Goal: Transaction & Acquisition: Purchase product/service

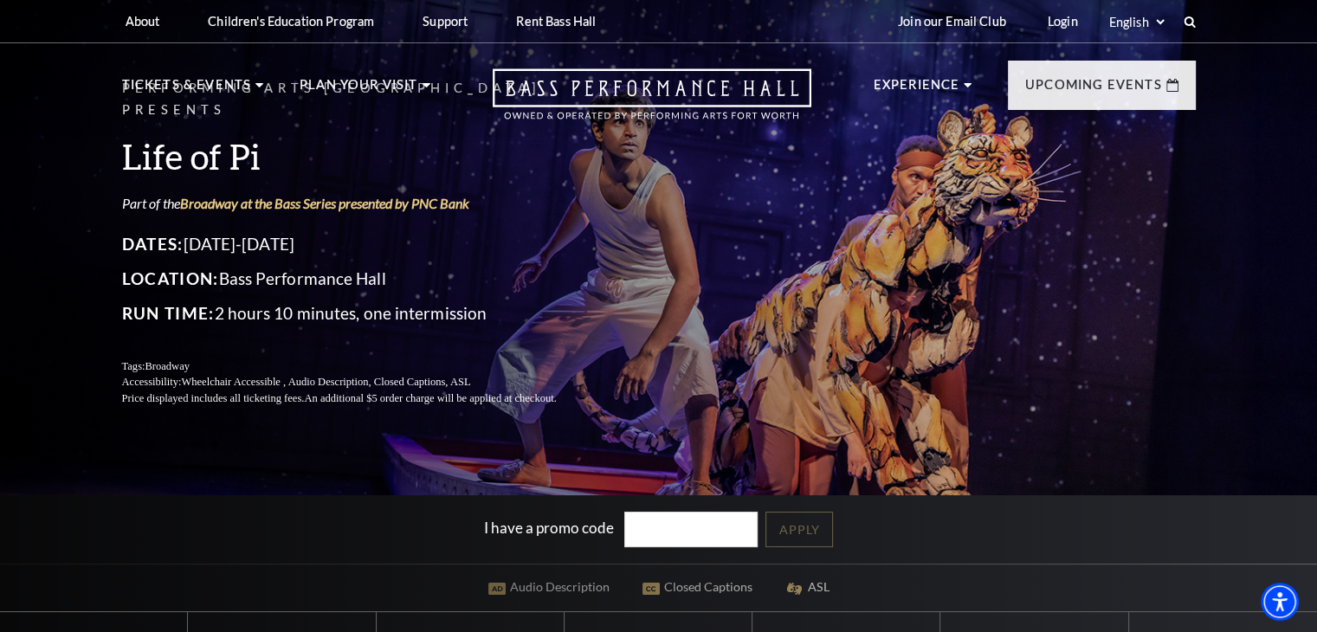
click at [319, 492] on div "Performing Arts Fort Worth Presents Life of Pi Part of the Broadway at the Bass…" at bounding box center [658, 393] width 1317 height 806
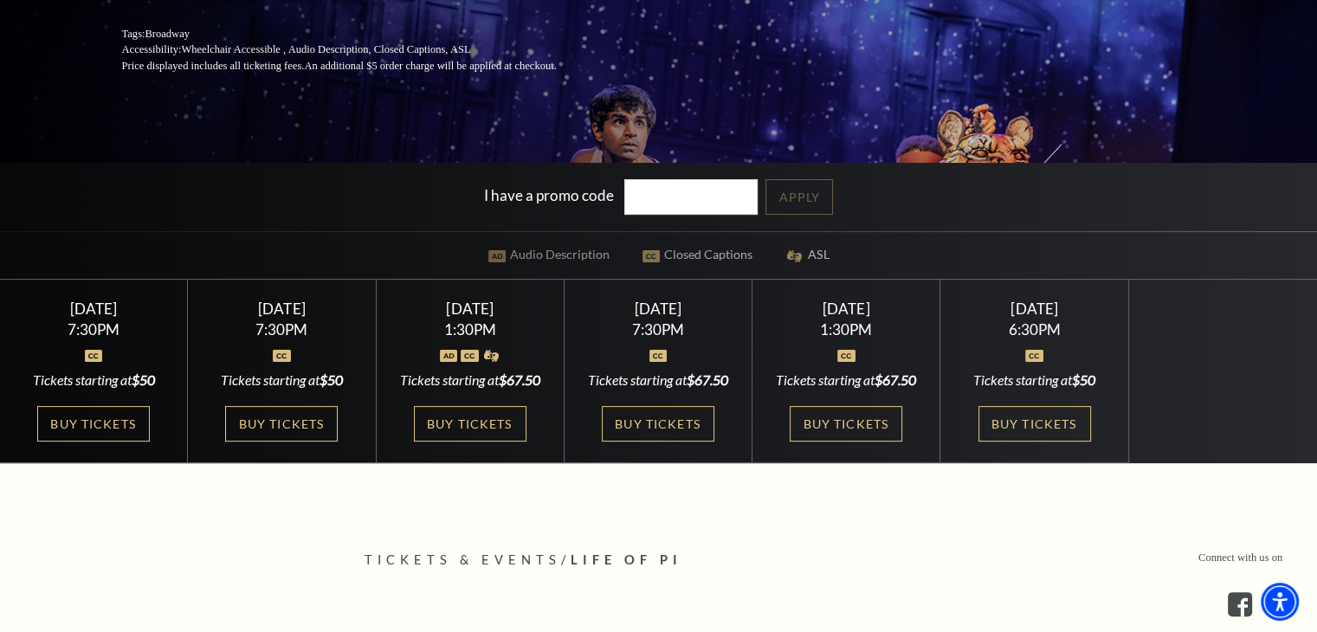
scroll to position [346, 0]
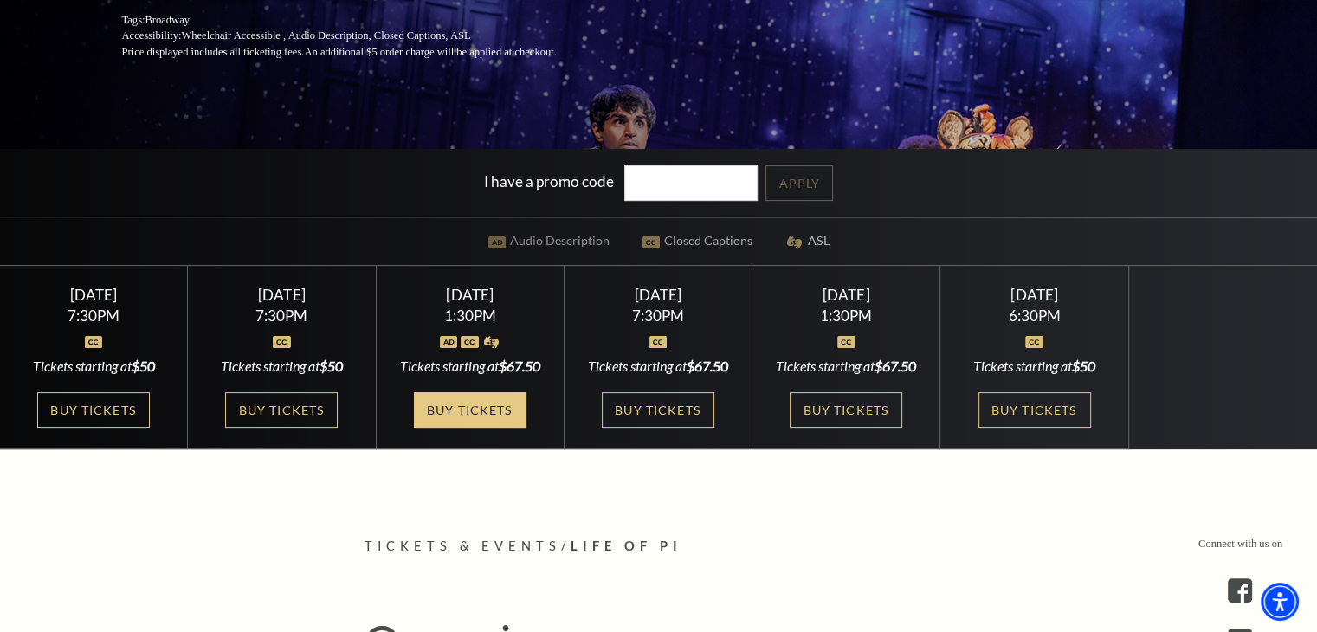
click at [473, 428] on link "Buy Tickets" at bounding box center [470, 409] width 113 height 35
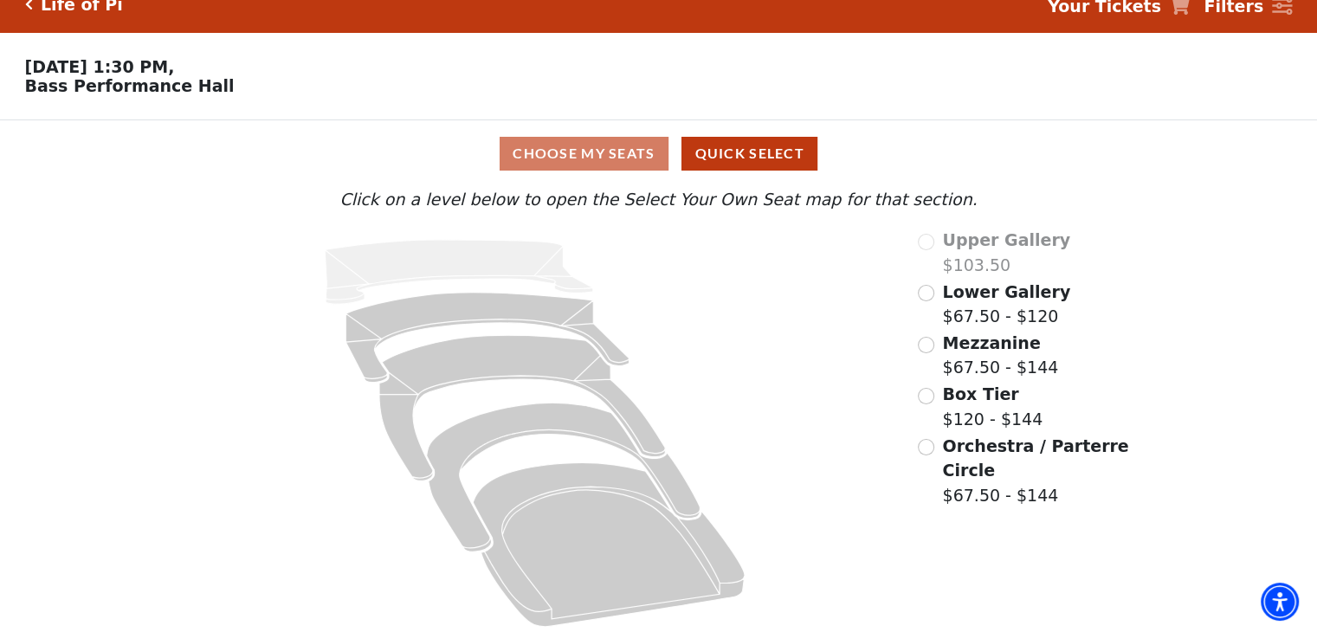
scroll to position [35, 0]
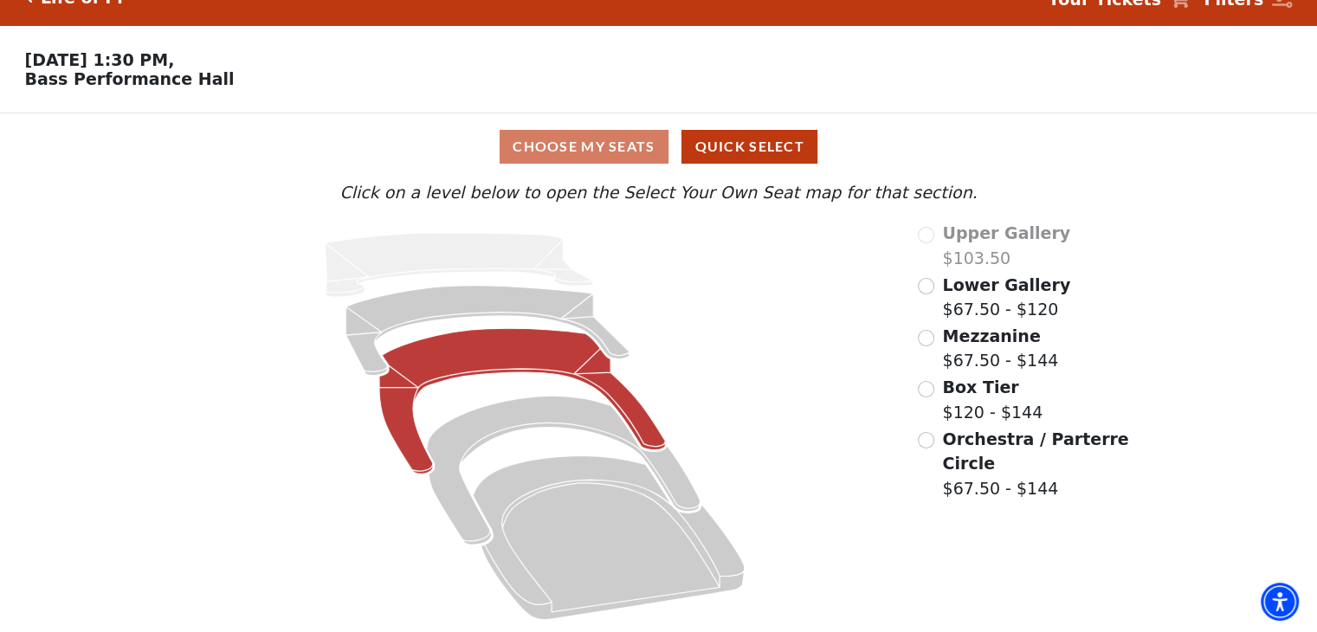
click at [501, 342] on icon at bounding box center [522, 400] width 286 height 145
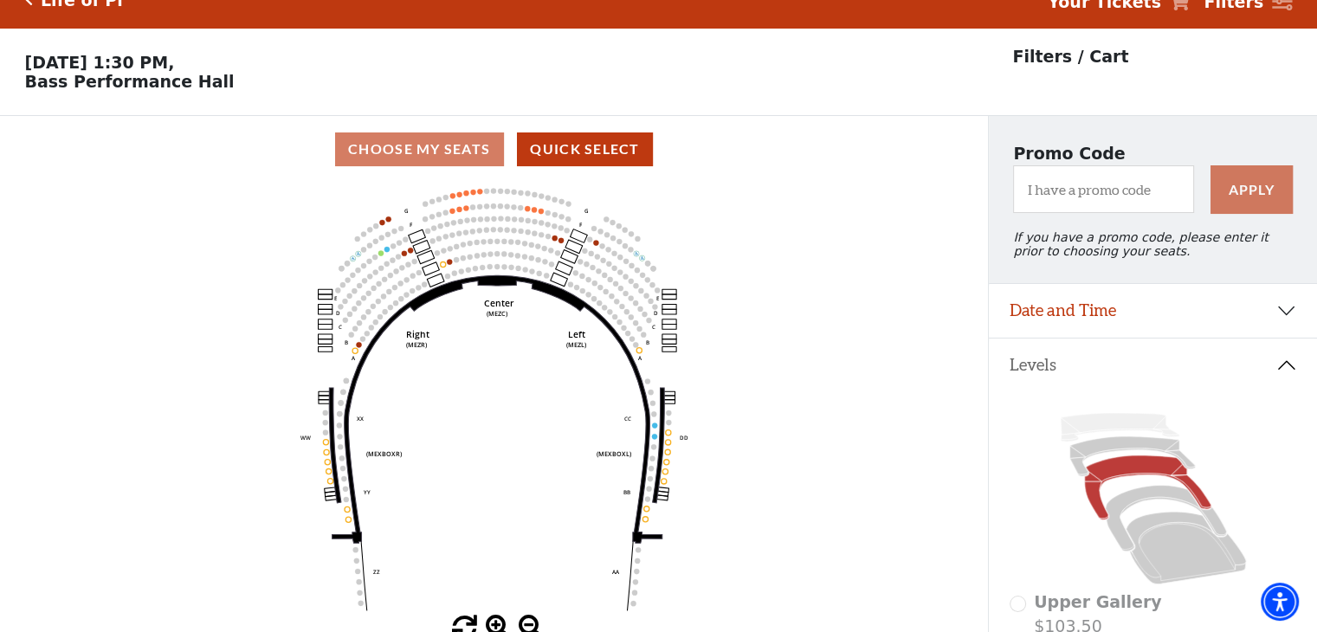
scroll to position [0, 0]
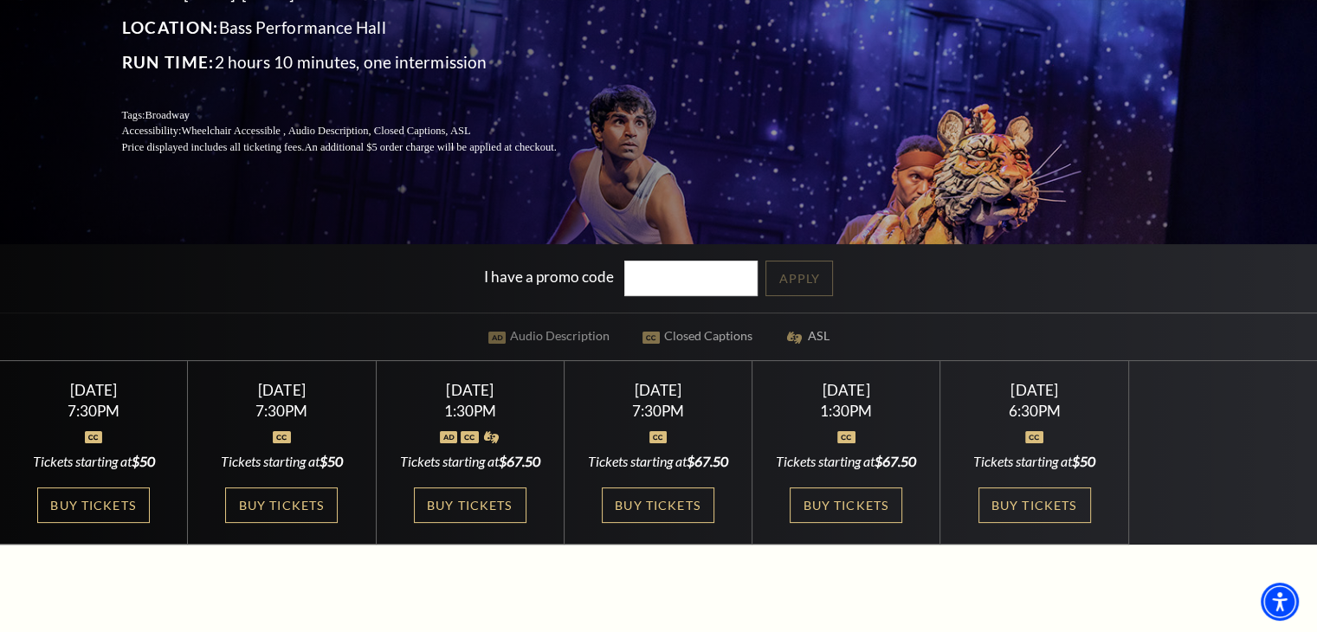
scroll to position [346, 0]
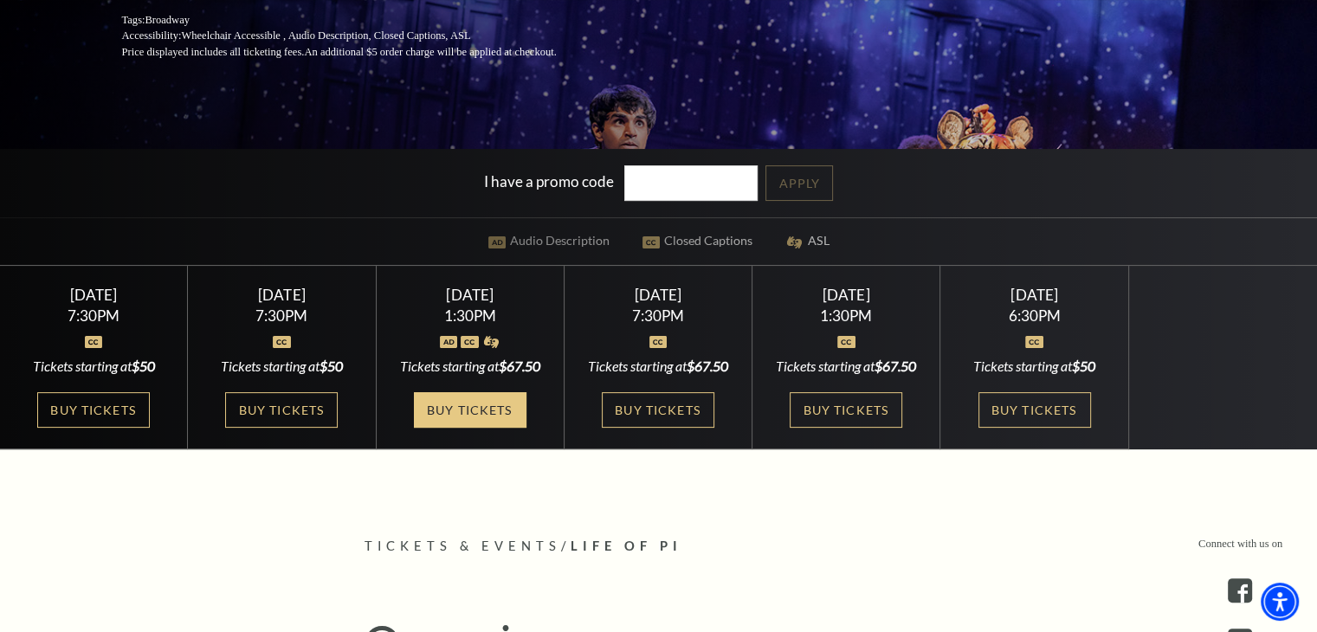
click at [464, 428] on link "Buy Tickets" at bounding box center [470, 409] width 113 height 35
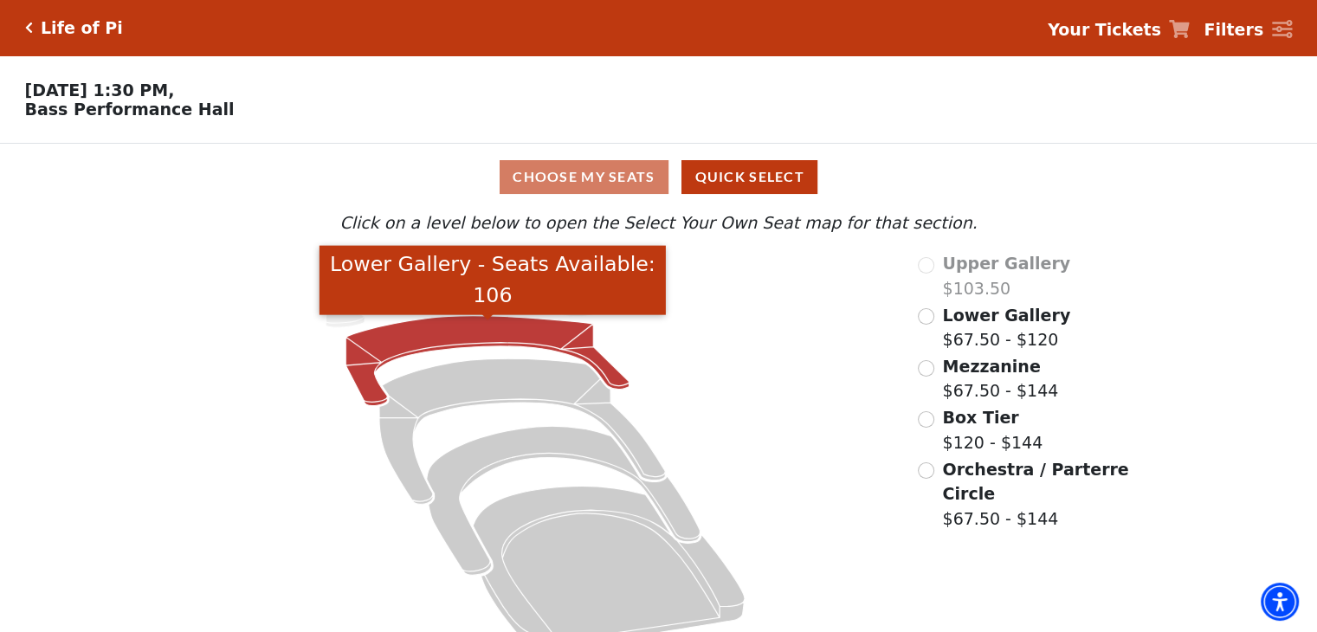
click at [487, 333] on icon "Lower Gallery - Seats Available: 106" at bounding box center [487, 361] width 283 height 90
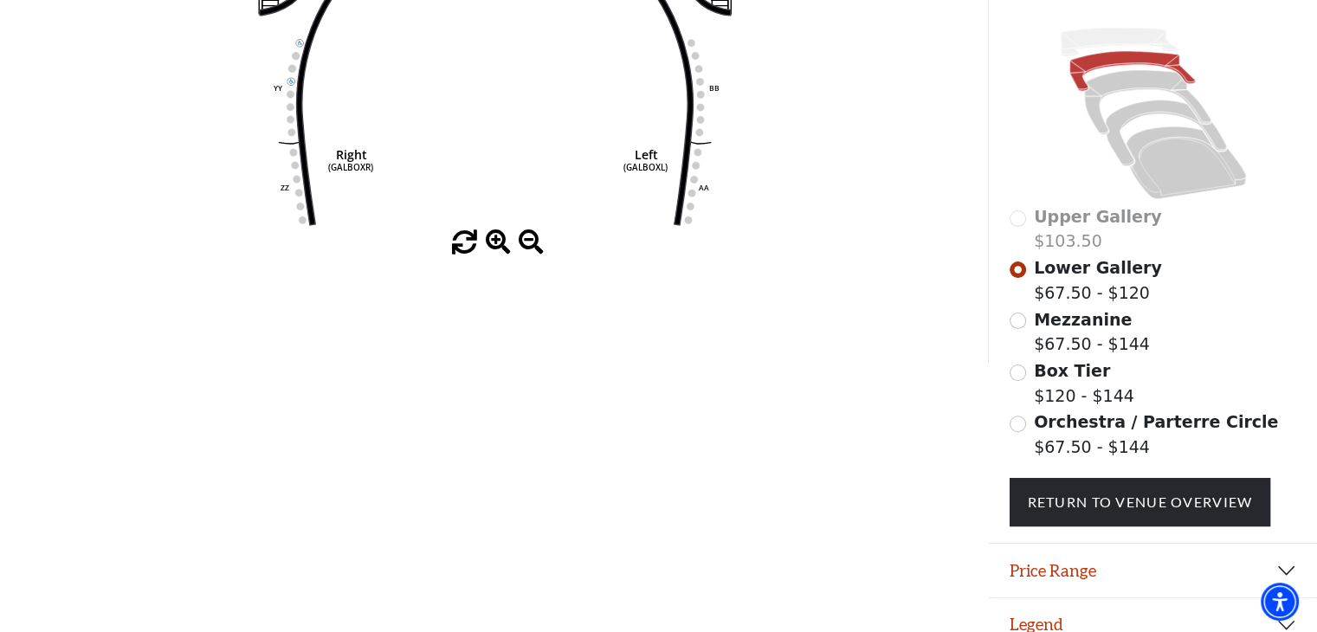
scroll to position [441, 0]
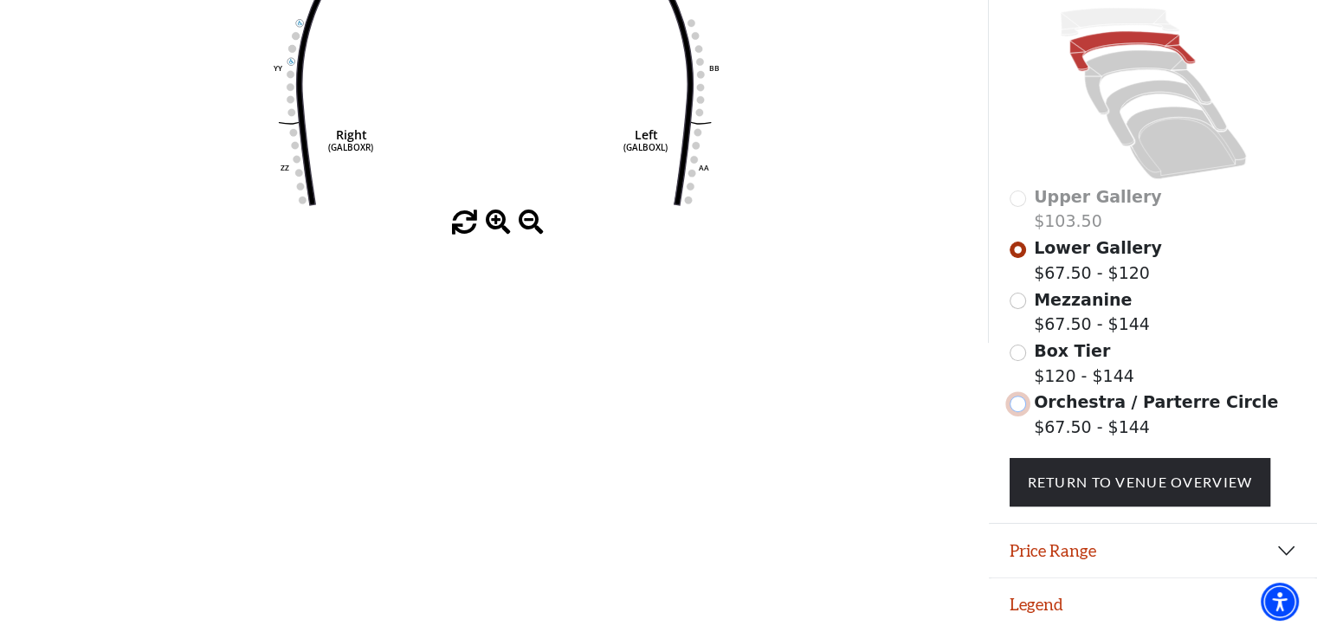
click at [1018, 404] on input "Orchestra / Parterre Circle$67.50 - $144\a" at bounding box center [1017, 404] width 16 height 16
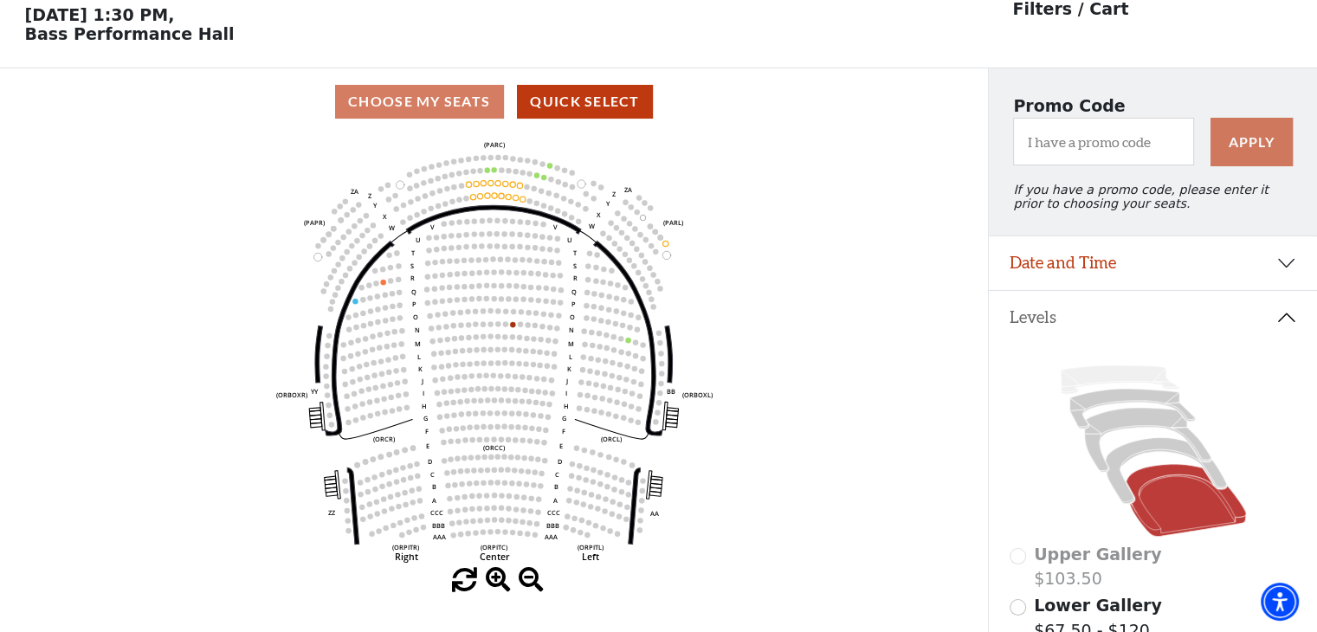
scroll to position [80, 0]
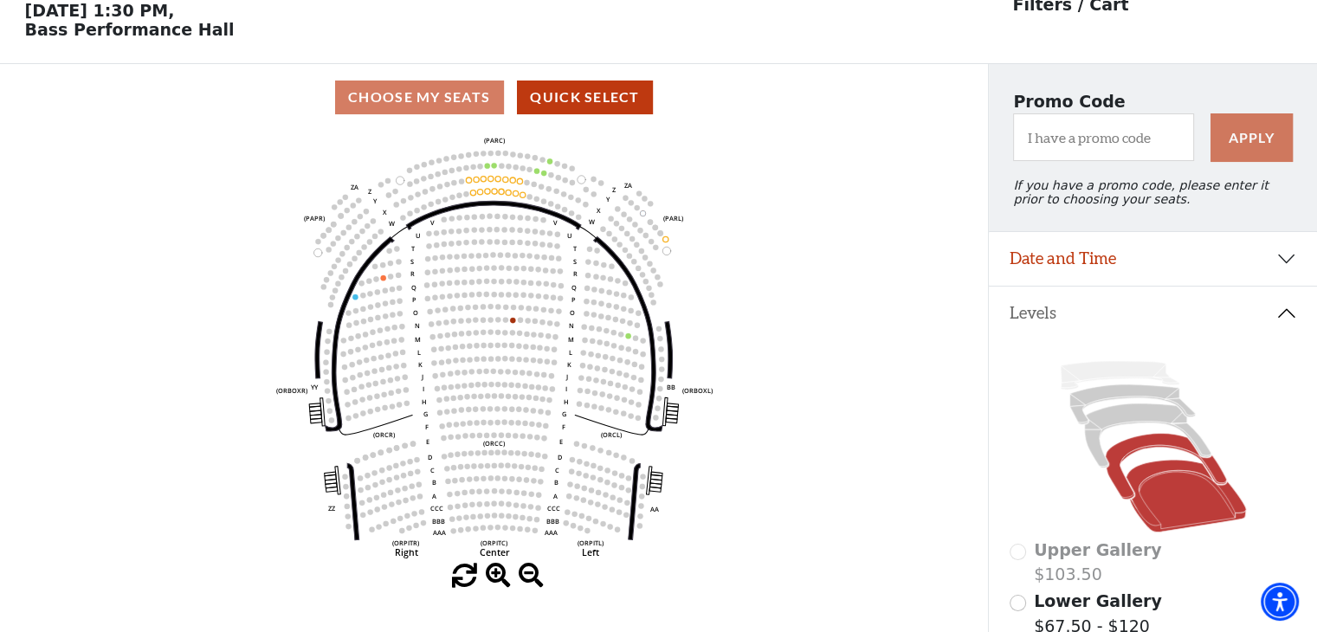
click at [1120, 453] on icon at bounding box center [1165, 467] width 120 height 66
